Goal: Information Seeking & Learning: Learn about a topic

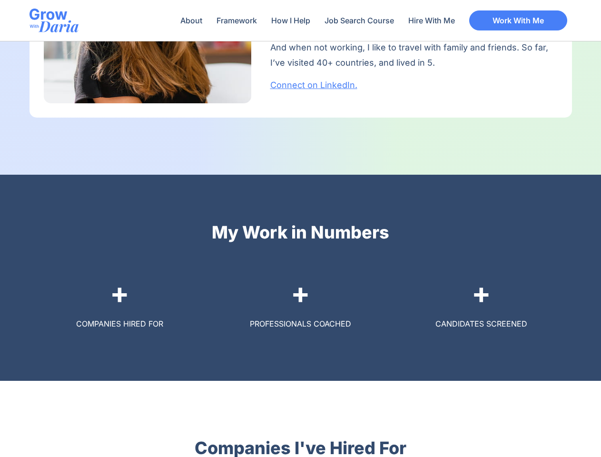
scroll to position [1802, 0]
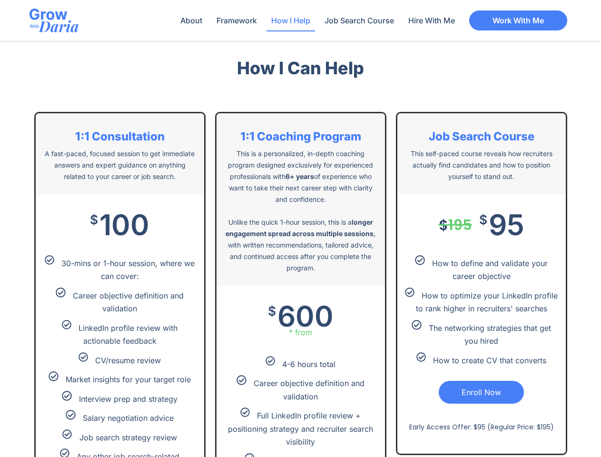
click at [300, 228] on b "longer engagement spread across multiple sessions" at bounding box center [299, 228] width 148 height 20
click at [317, 20] on li "Job Search Course" at bounding box center [359, 21] width 84 height 22
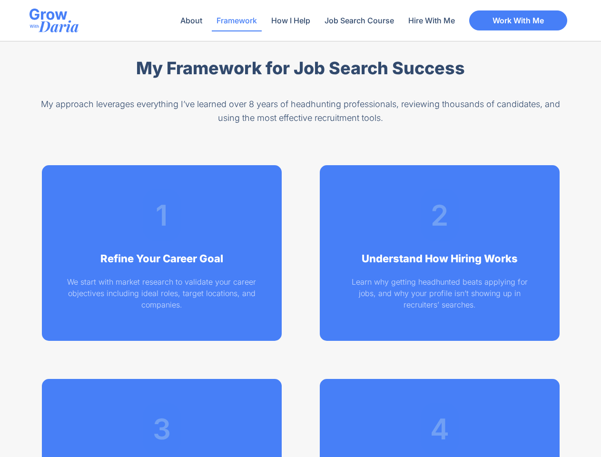
click at [300, 228] on div "1 Refine Your Career Goal We start with market research to validate your career…" at bounding box center [300, 359] width 533 height 399
click at [317, 20] on li "Job Search Course" at bounding box center [359, 21] width 84 height 22
